Goal: Information Seeking & Learning: Learn about a topic

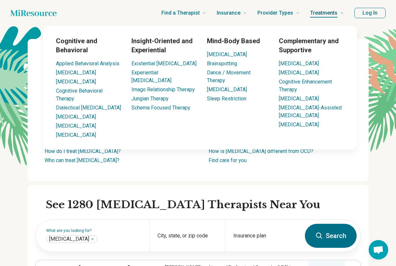
click at [344, 14] on icon at bounding box center [342, 13] width 4 height 4
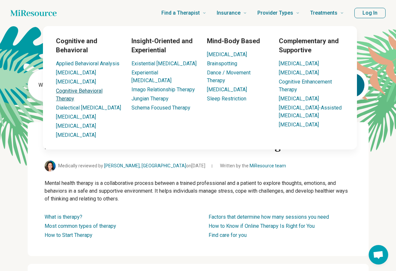
click at [76, 93] on link "Cognitive Behavioral Therapy" at bounding box center [79, 95] width 46 height 14
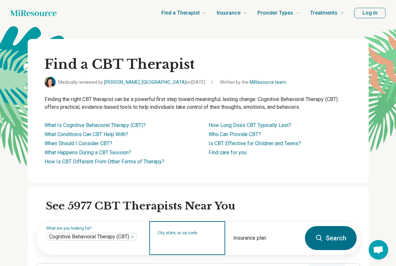
click at [160, 239] on input "City, state, or zip code" at bounding box center [187, 243] width 60 height 8
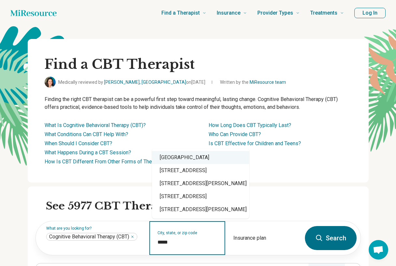
drag, startPoint x: 194, startPoint y: 158, endPoint x: 186, endPoint y: 160, distance: 8.6
click at [186, 160] on div "[GEOGRAPHIC_DATA]" at bounding box center [200, 157] width 97 height 13
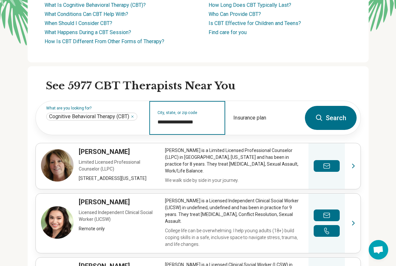
scroll to position [123, 0]
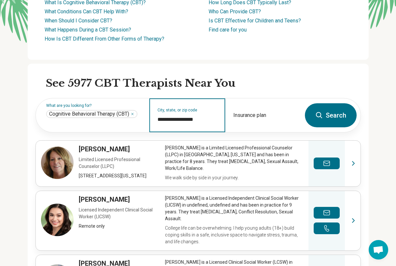
type input "**********"
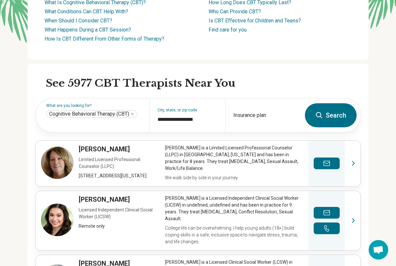
click at [314, 115] on button "Search" at bounding box center [331, 115] width 52 height 24
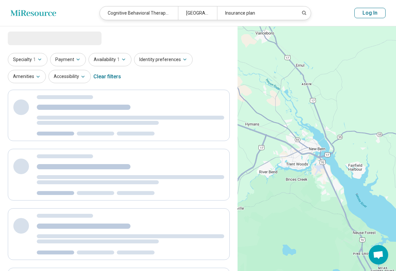
select select "***"
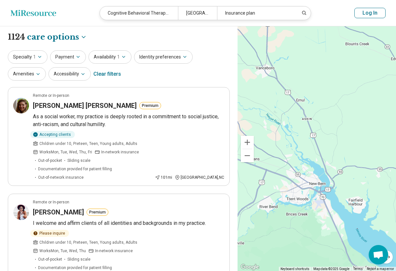
drag, startPoint x: 395, startPoint y: 48, endPoint x: 395, endPoint y: 84, distance: 35.8
click at [395, 84] on div "2 2" at bounding box center [316, 148] width 158 height 245
click at [314, 188] on div "2 2" at bounding box center [316, 148] width 158 height 245
click at [313, 188] on div "2 2" at bounding box center [316, 148] width 158 height 245
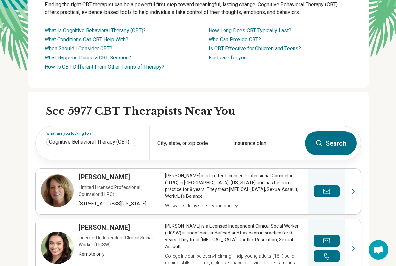
scroll to position [123, 0]
